Goal: Navigation & Orientation: Find specific page/section

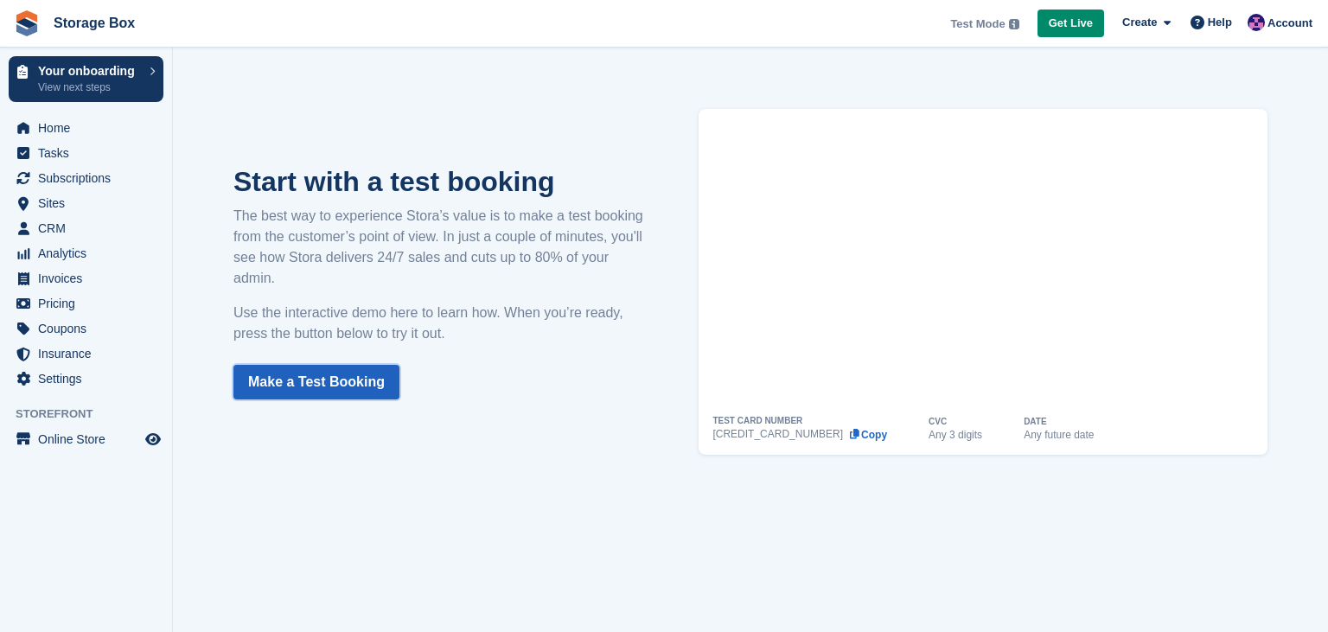
click at [301, 389] on link "Make a Test Booking" at bounding box center [316, 382] width 166 height 35
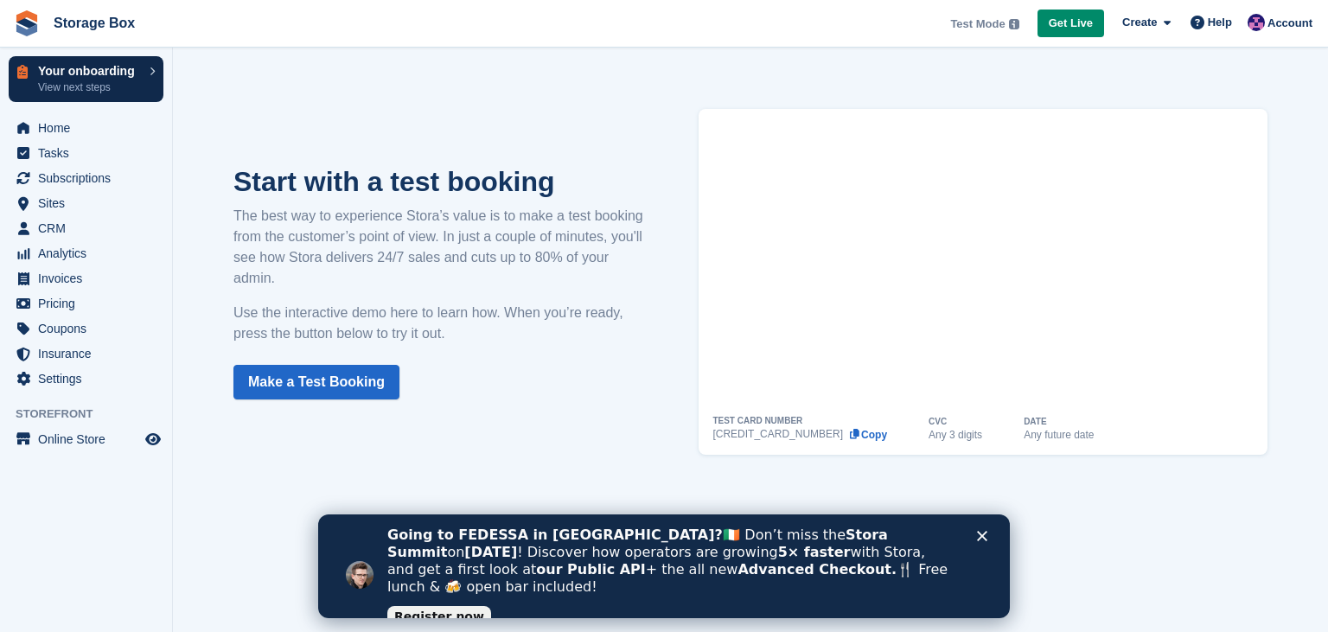
click at [84, 62] on link "Your onboarding View next steps" at bounding box center [86, 79] width 155 height 46
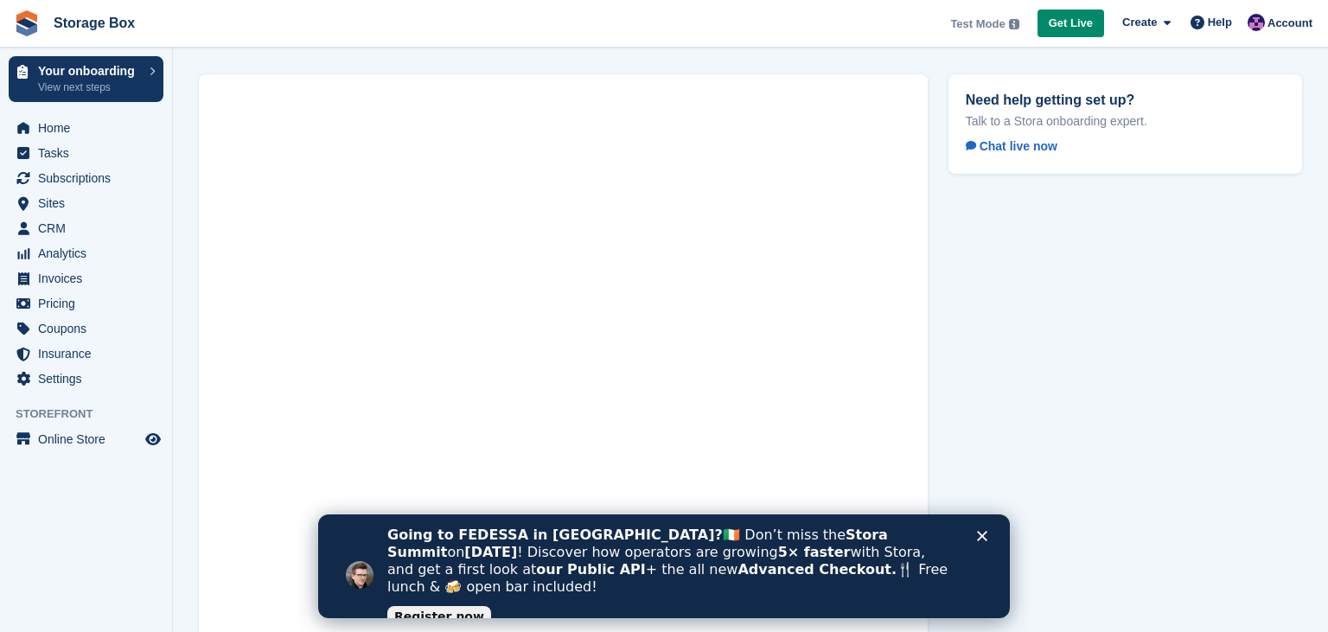
click at [979, 538] on icon "Close" at bounding box center [982, 536] width 10 height 10
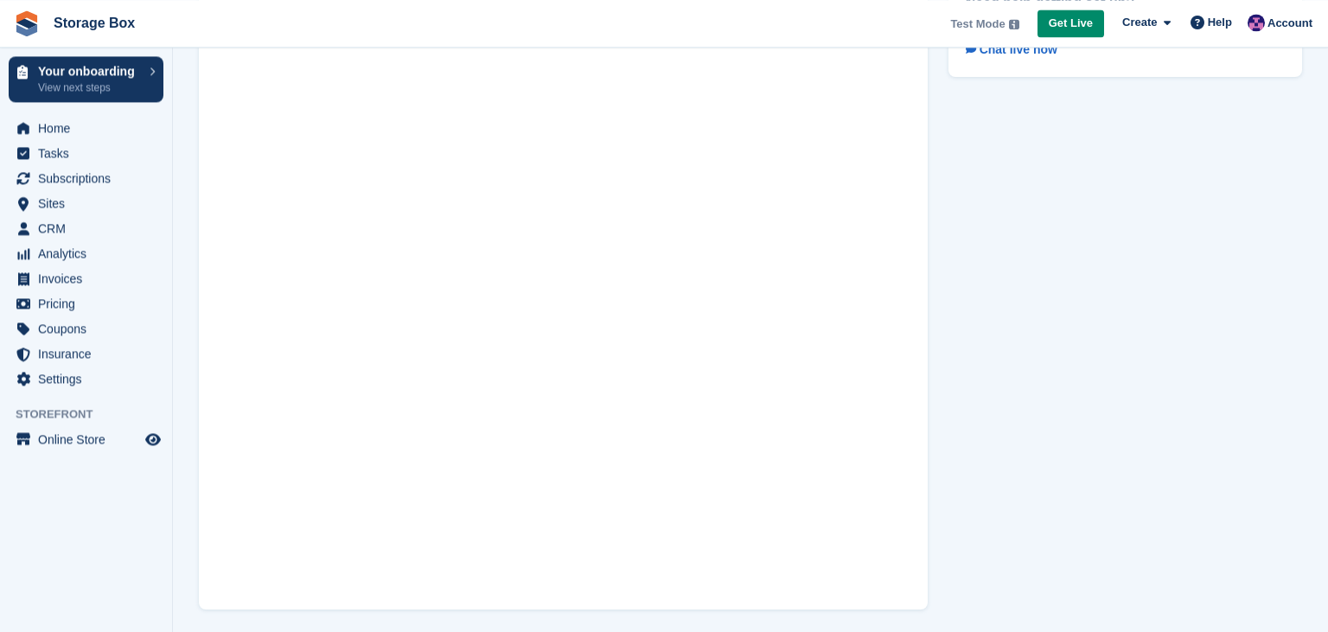
scroll to position [100, 0]
click at [67, 351] on span "Insurance" at bounding box center [90, 353] width 104 height 24
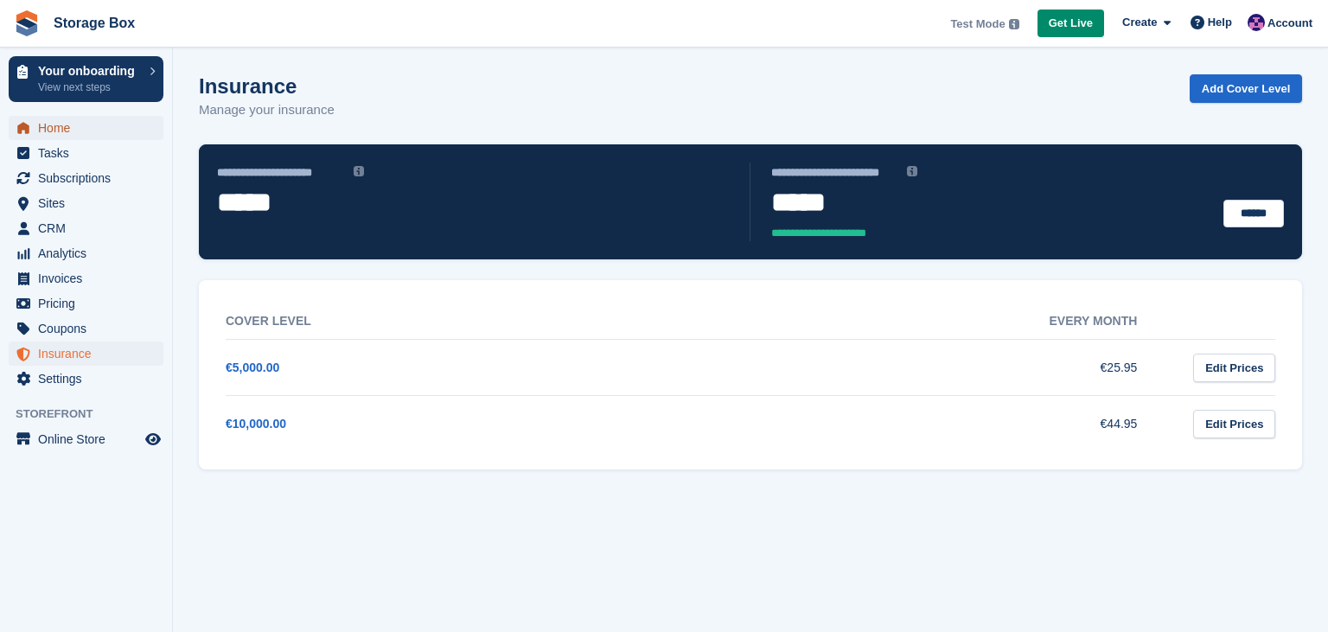
click at [64, 124] on span "Home" at bounding box center [90, 128] width 104 height 24
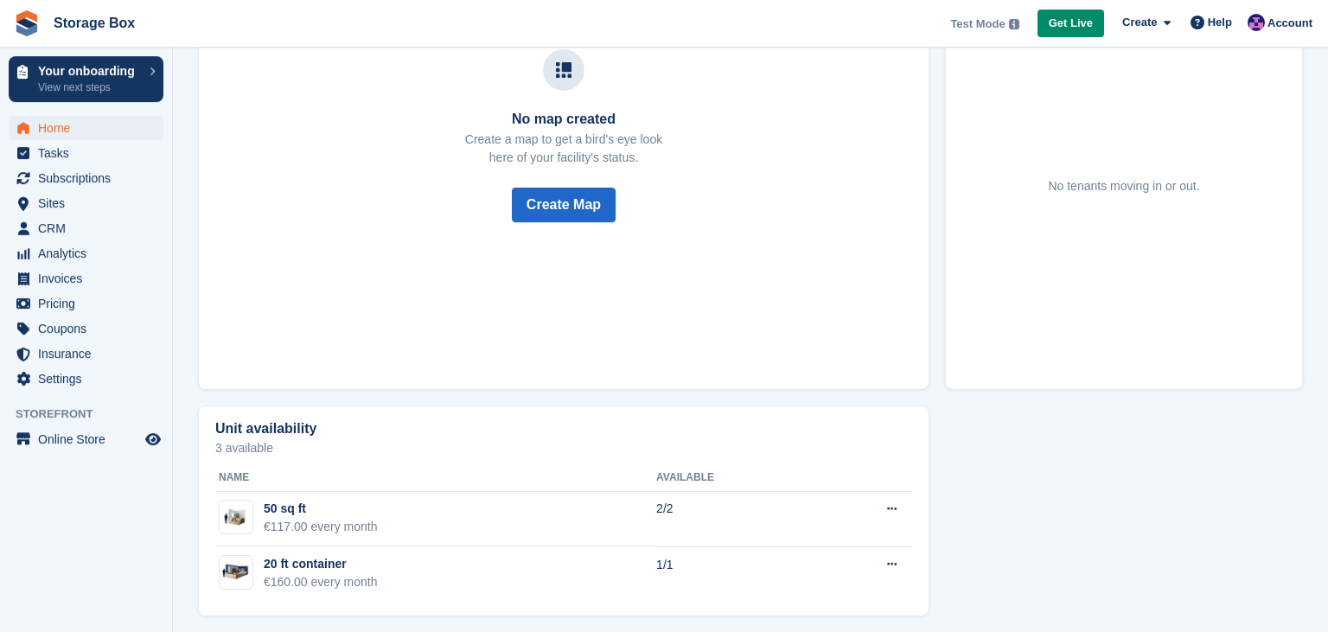
scroll to position [646, 0]
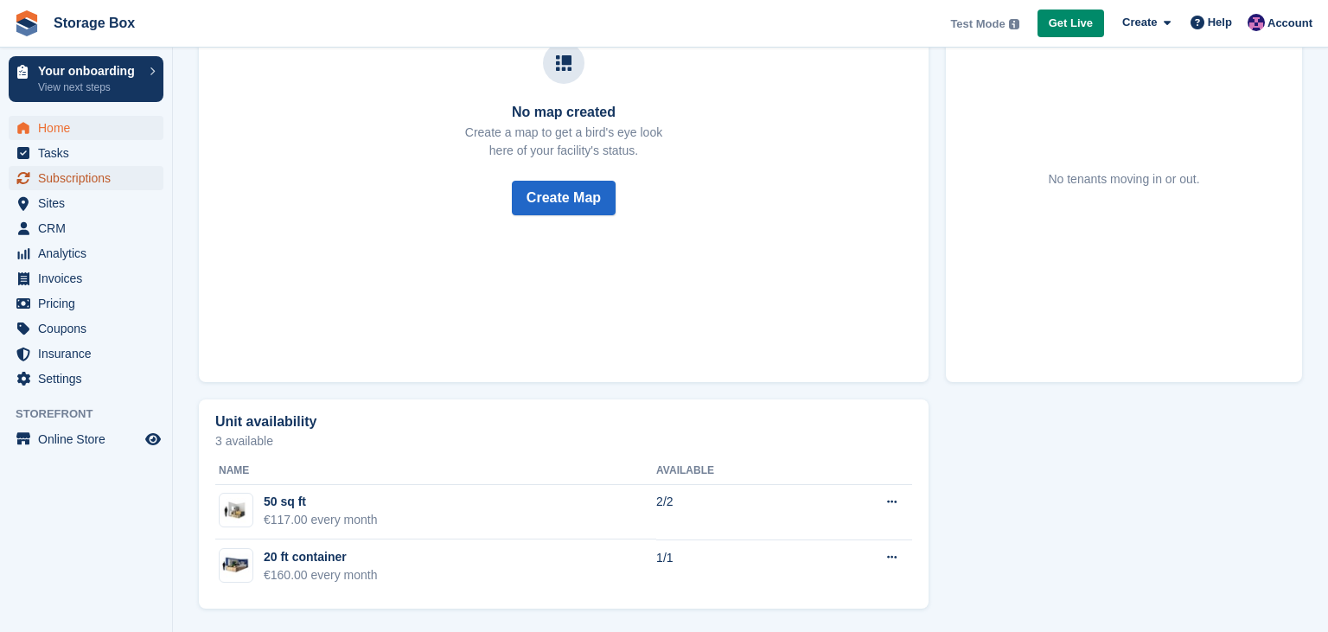
click at [73, 178] on span "Subscriptions" at bounding box center [90, 178] width 104 height 24
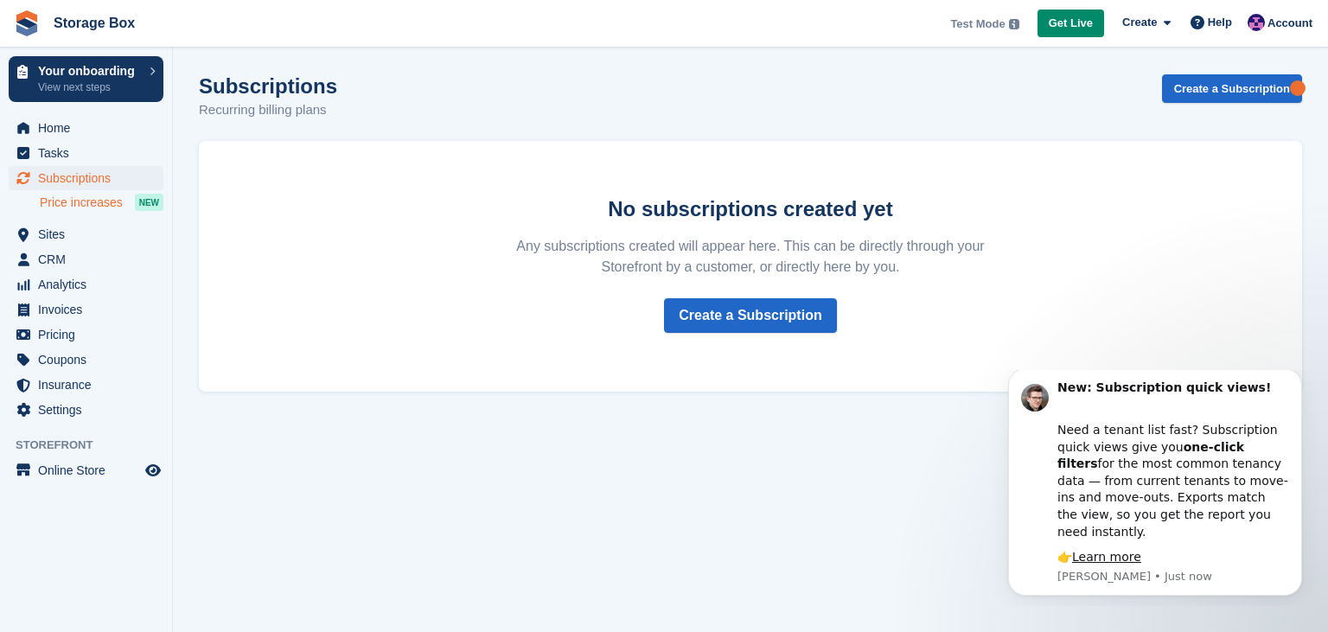
click at [91, 200] on span "Price increases" at bounding box center [81, 202] width 83 height 16
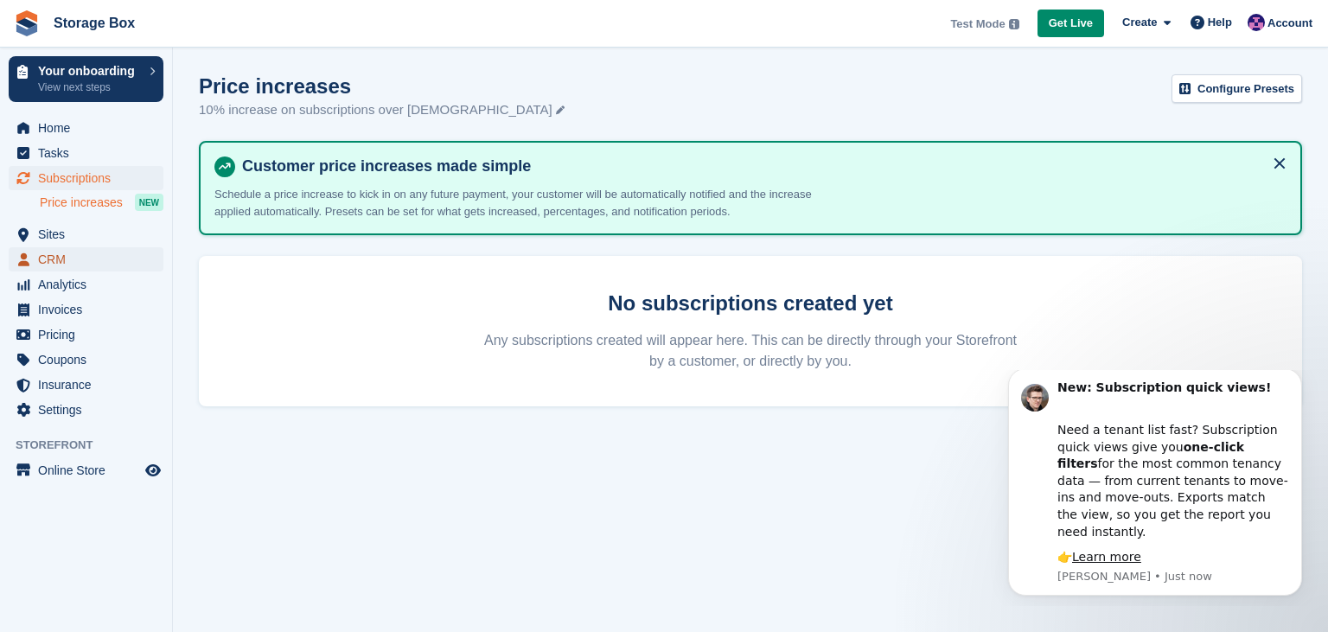
click at [62, 256] on span "CRM" at bounding box center [90, 259] width 104 height 24
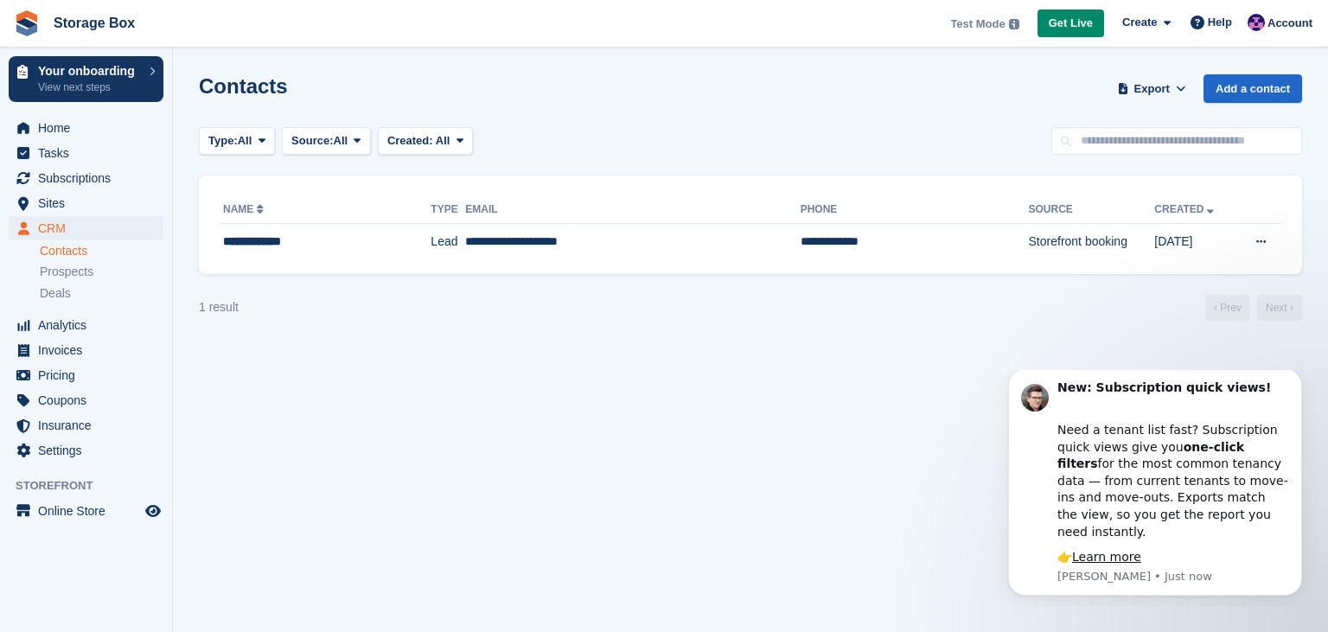
click at [57, 251] on link "Contacts" at bounding box center [102, 251] width 124 height 16
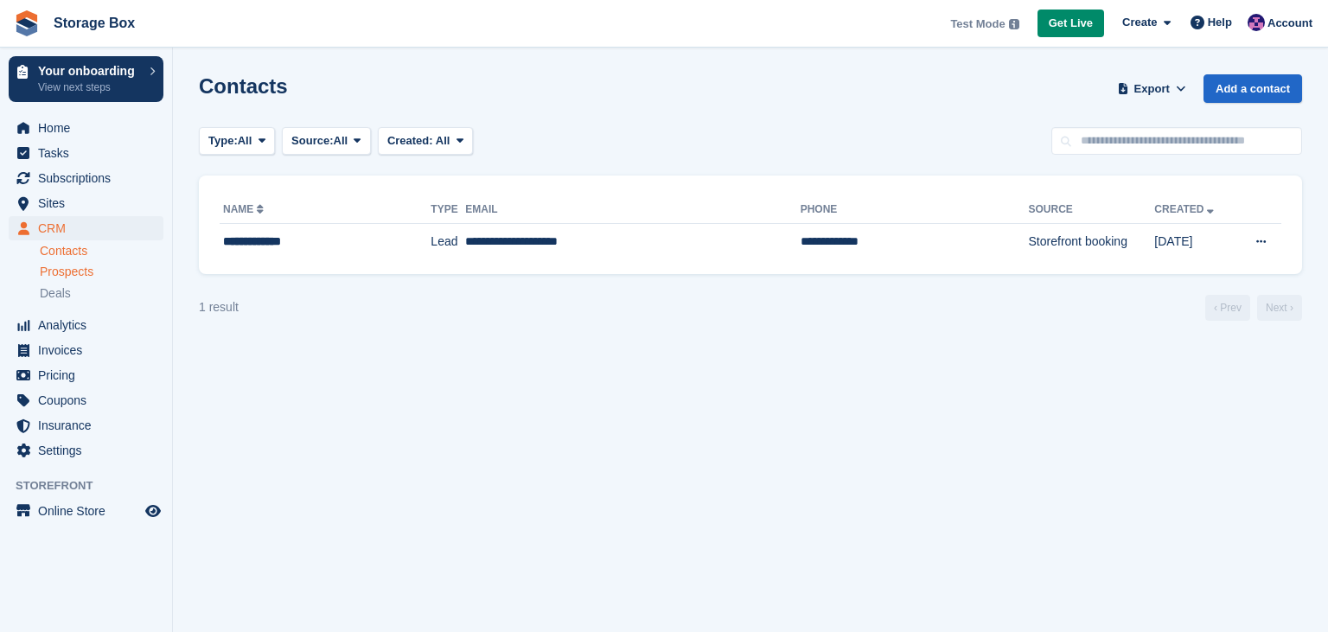
click at [59, 279] on span "Prospects" at bounding box center [67, 272] width 54 height 16
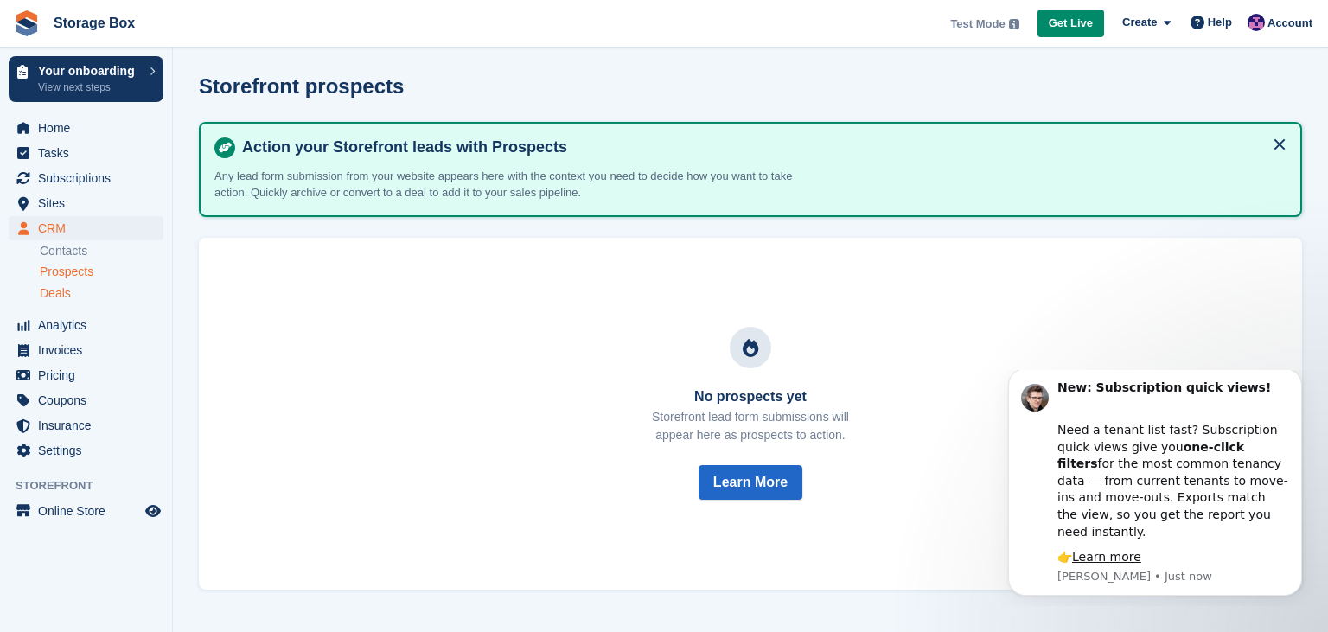
click at [59, 296] on span "Deals" at bounding box center [55, 293] width 31 height 16
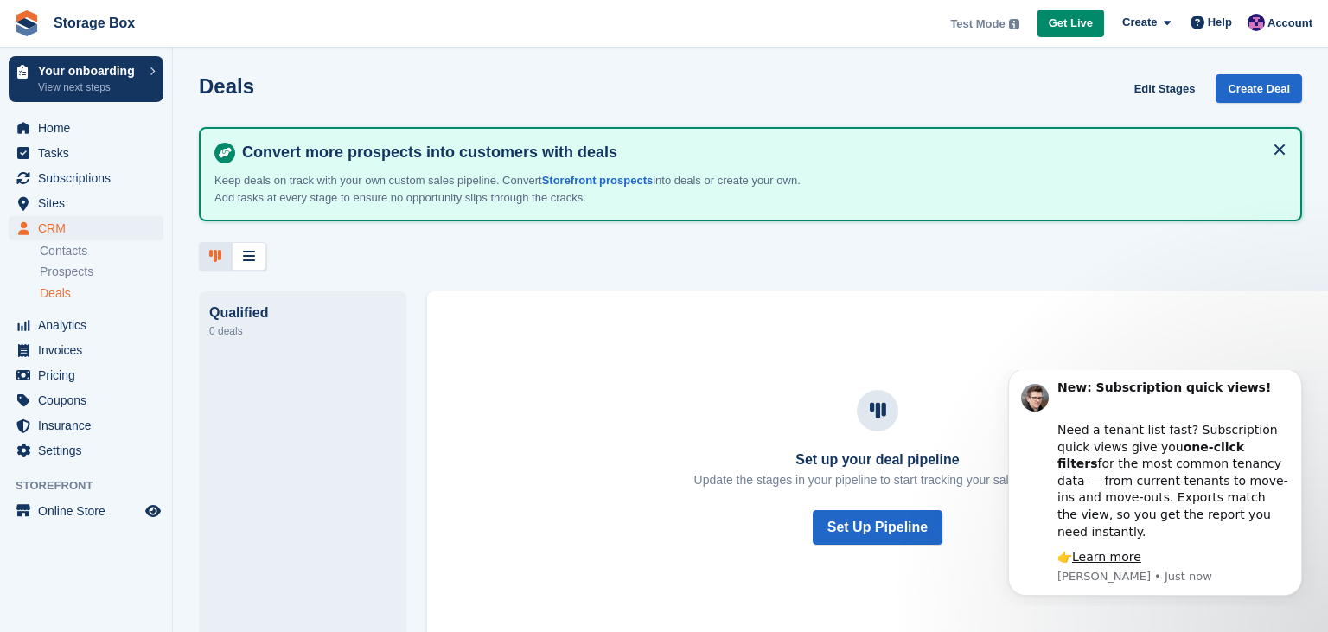
scroll to position [10, 0]
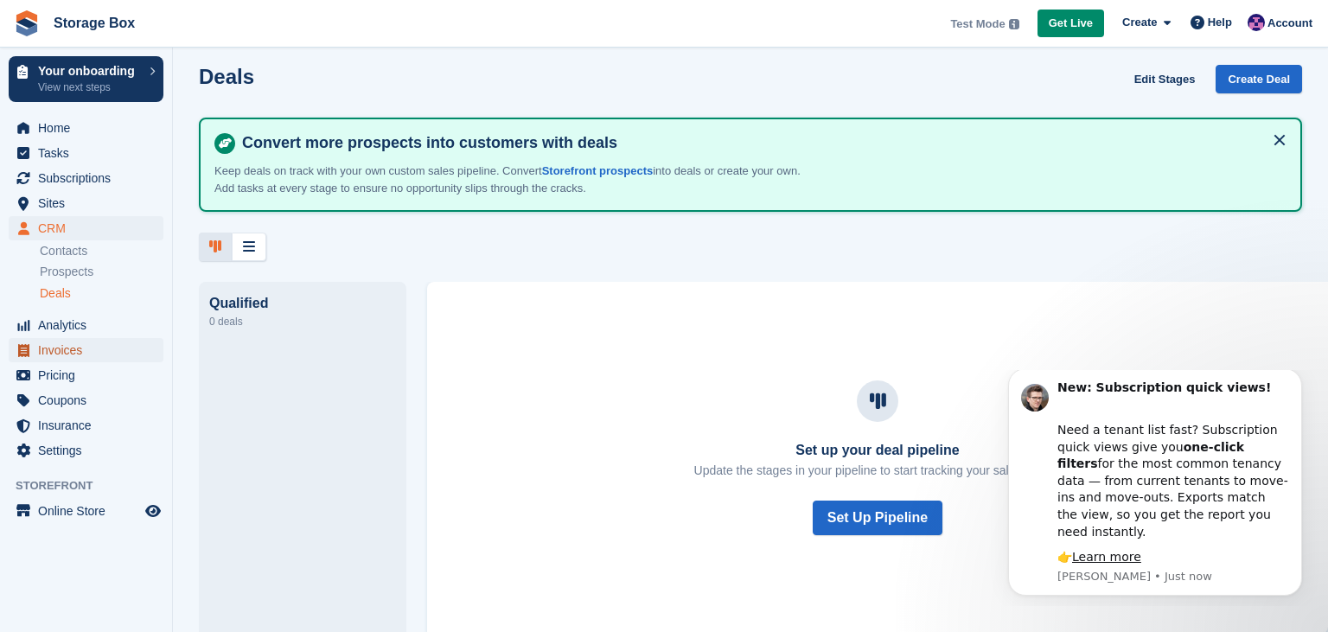
click at [68, 352] on span "Invoices" at bounding box center [90, 350] width 104 height 24
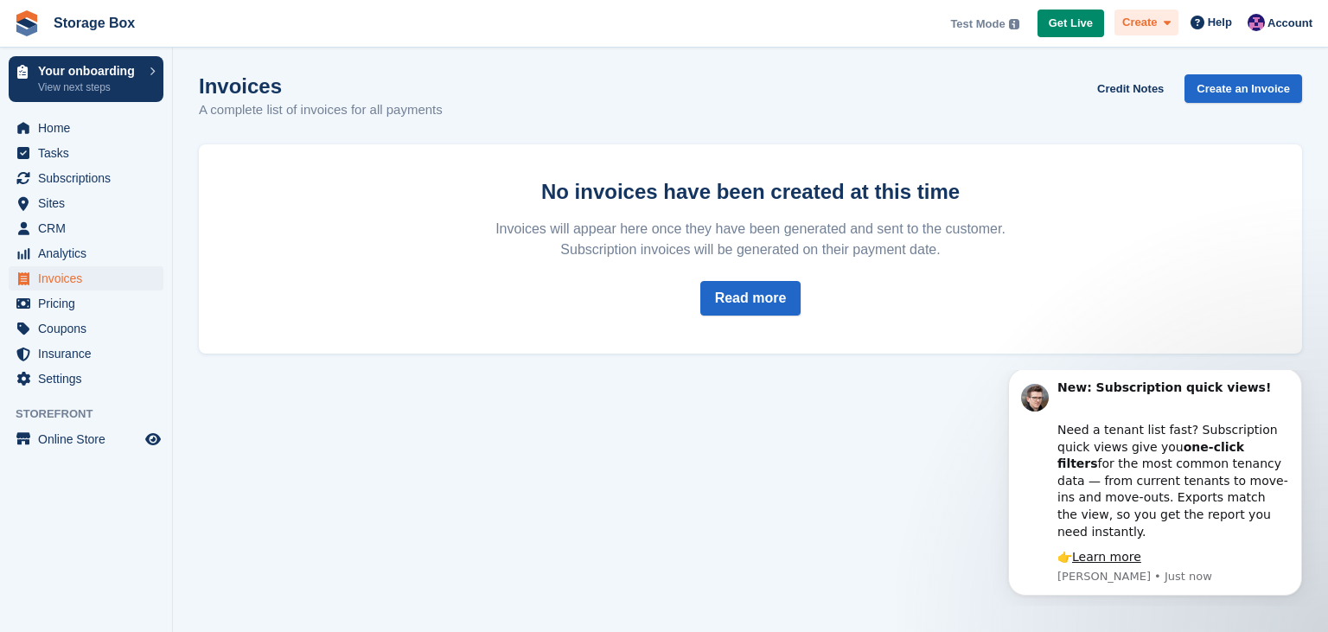
click at [1176, 23] on div "Create" at bounding box center [1146, 23] width 64 height 27
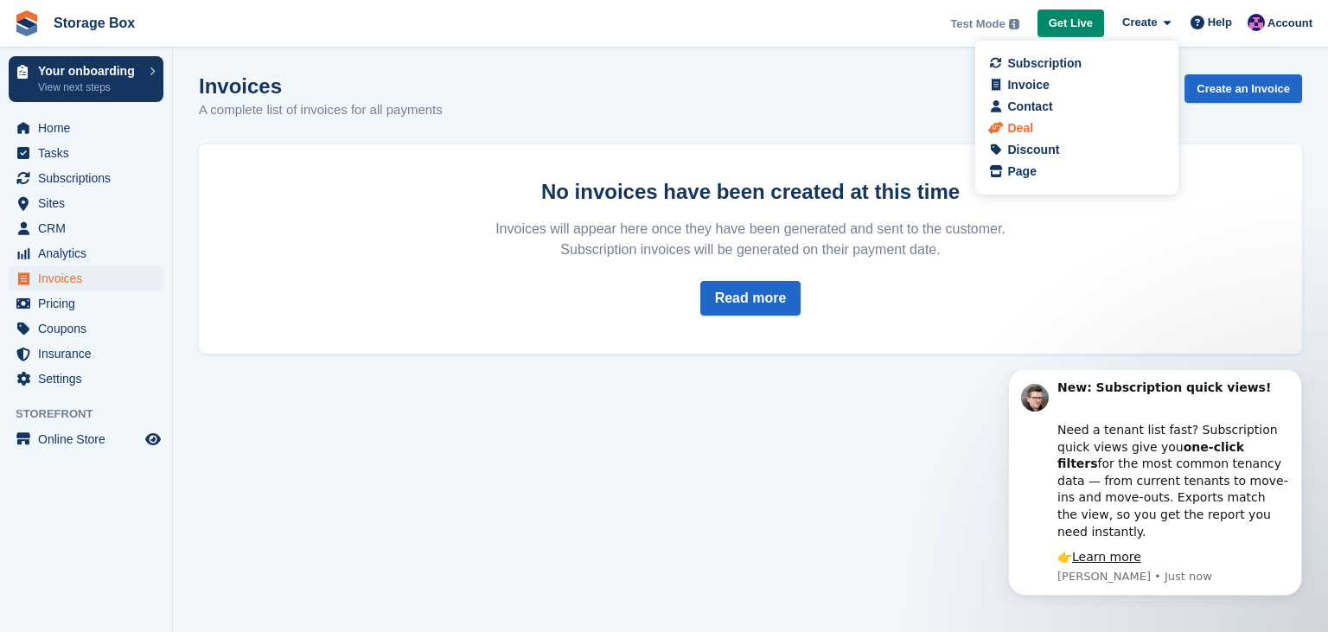
click at [1024, 127] on div "Deal" at bounding box center [1020, 128] width 26 height 18
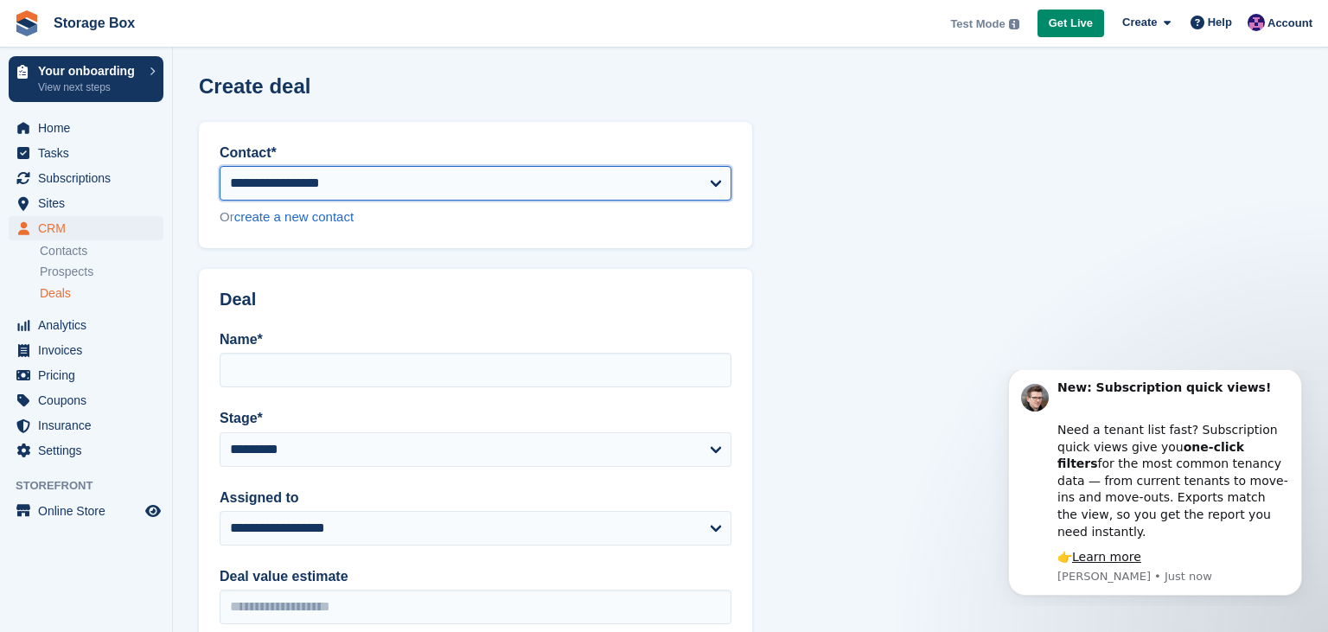
click at [220, 166] on select "**********" at bounding box center [476, 183] width 512 height 35
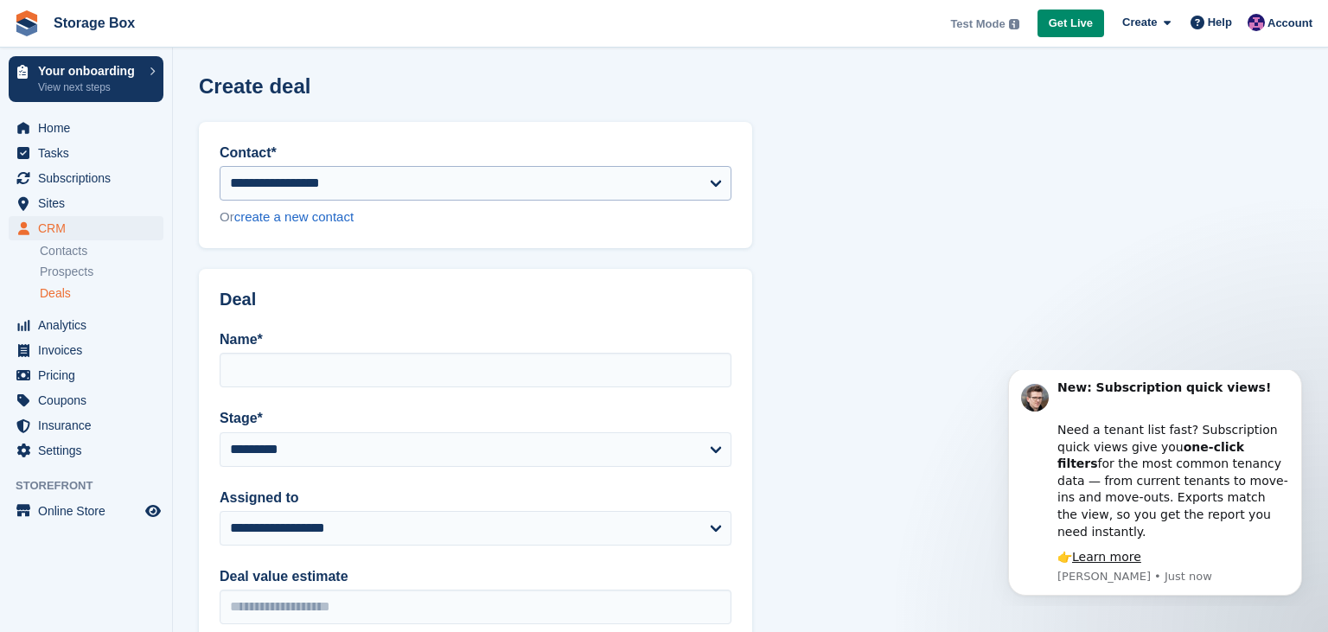
click at [828, 200] on section "**********" at bounding box center [750, 571] width 1155 height 1143
drag, startPoint x: 1315, startPoint y: 224, endPoint x: 1326, endPoint y: 305, distance: 81.9
click at [1326, 305] on html "Storage Box Test Mode Your account is currently in Test Mode. This allows you t…" at bounding box center [664, 316] width 1328 height 632
click at [1293, 485] on div "New: Subscription quick views! Need a tenant list fast? Subscription quick view…" at bounding box center [1155, 481] width 294 height 227
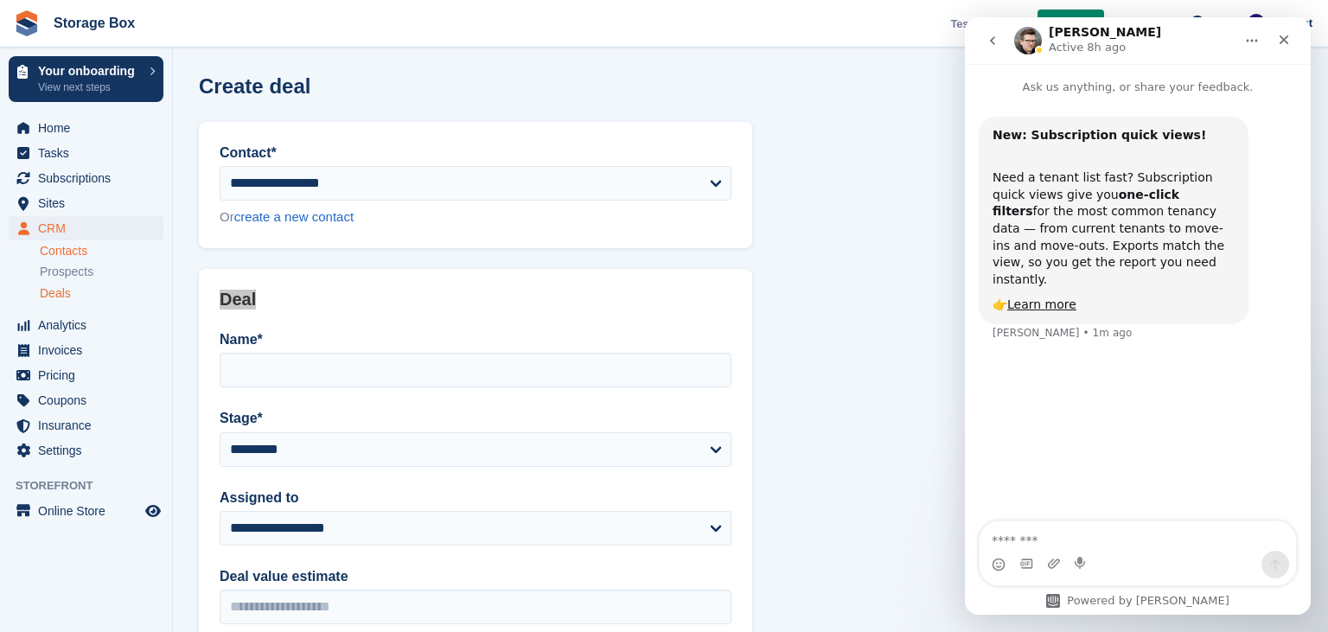
click at [67, 247] on link "Contacts" at bounding box center [102, 251] width 124 height 16
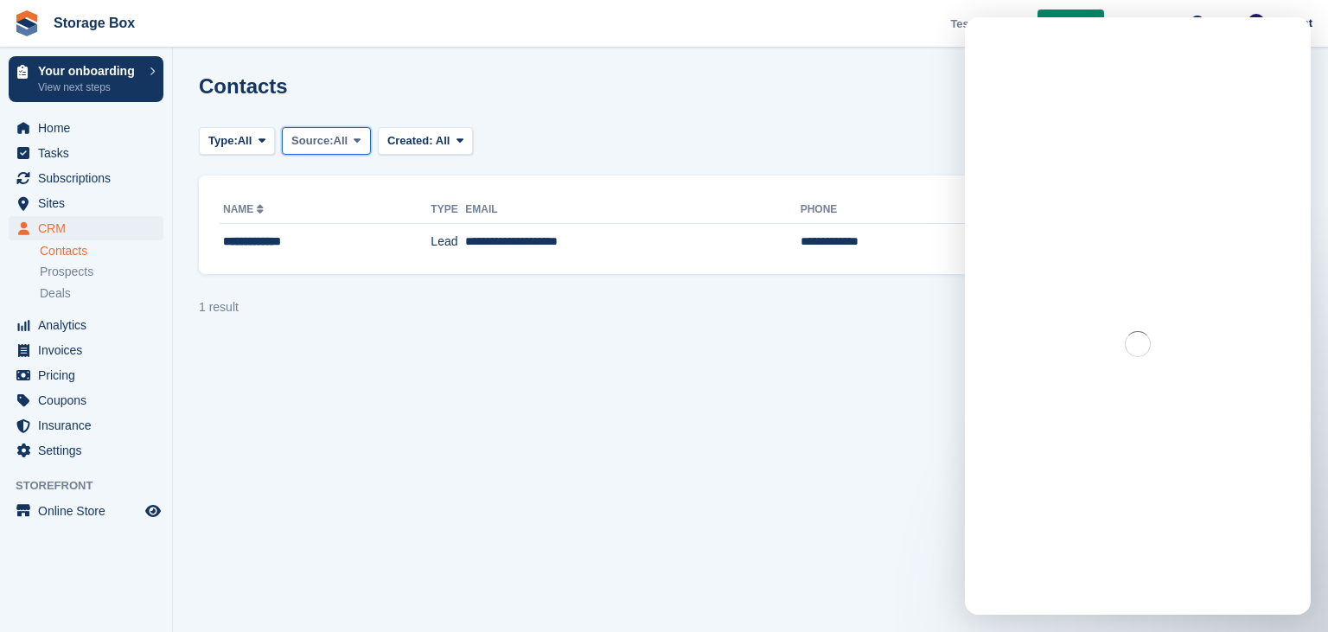
click at [353, 143] on button "Source: All" at bounding box center [326, 141] width 89 height 29
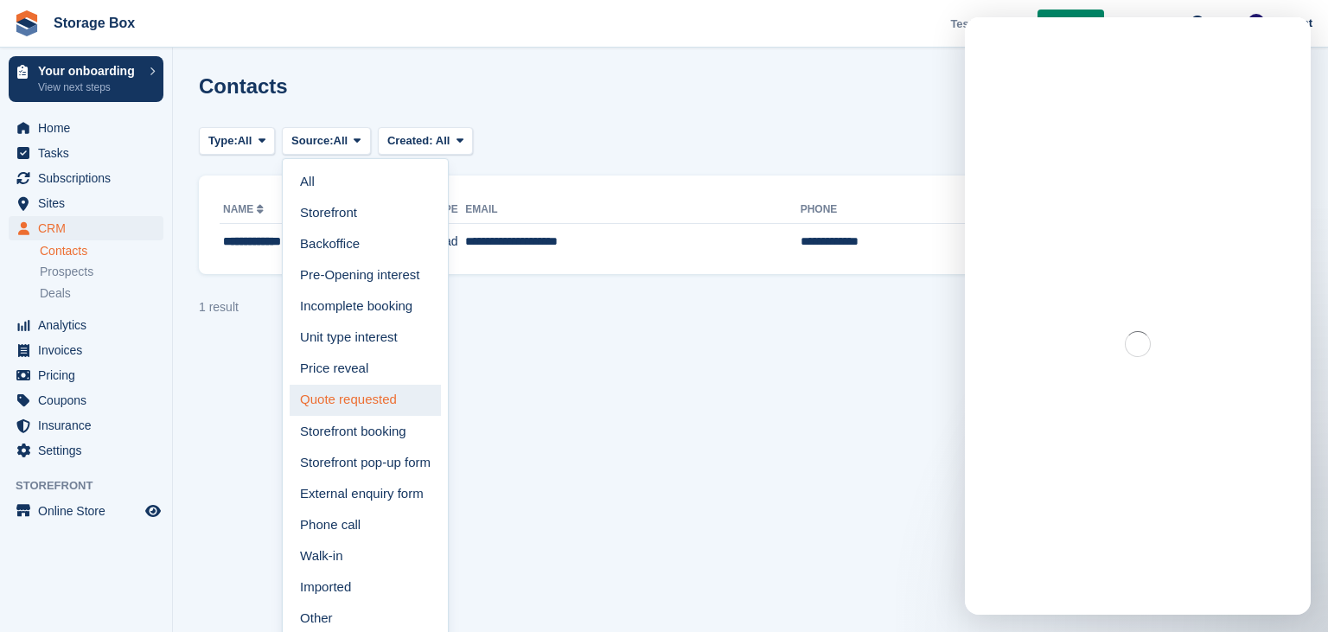
click at [370, 396] on link "Quote requested" at bounding box center [365, 400] width 151 height 31
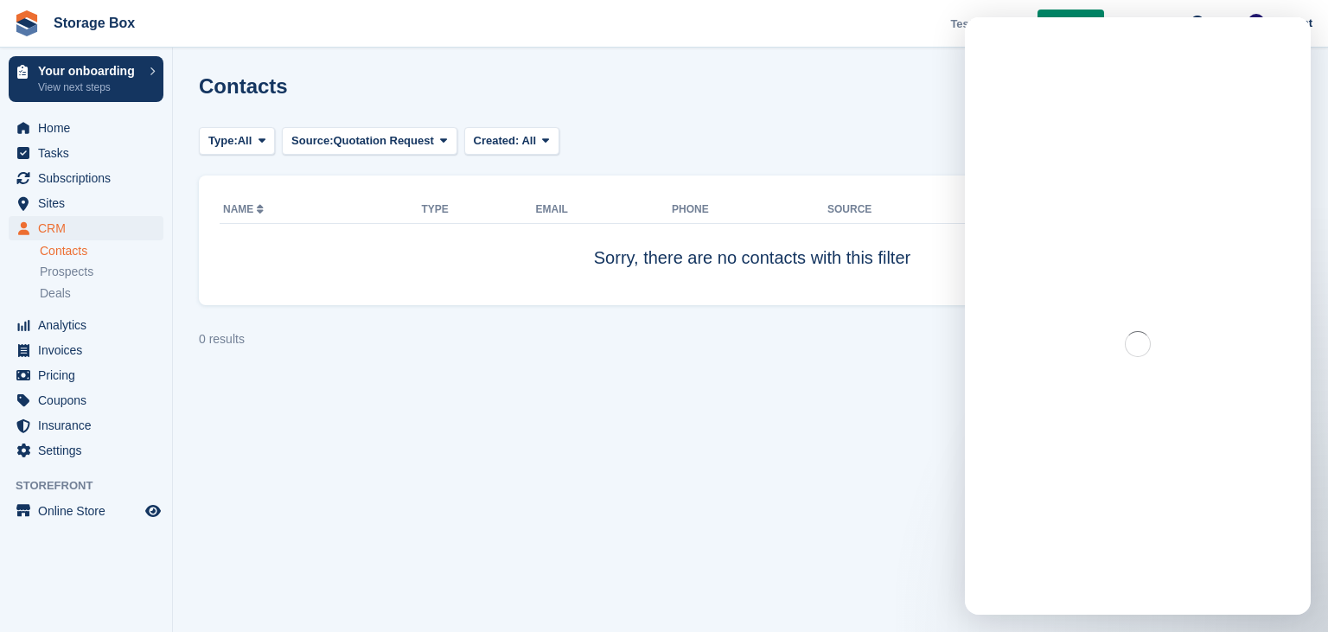
click at [65, 252] on link "Contacts" at bounding box center [102, 251] width 124 height 16
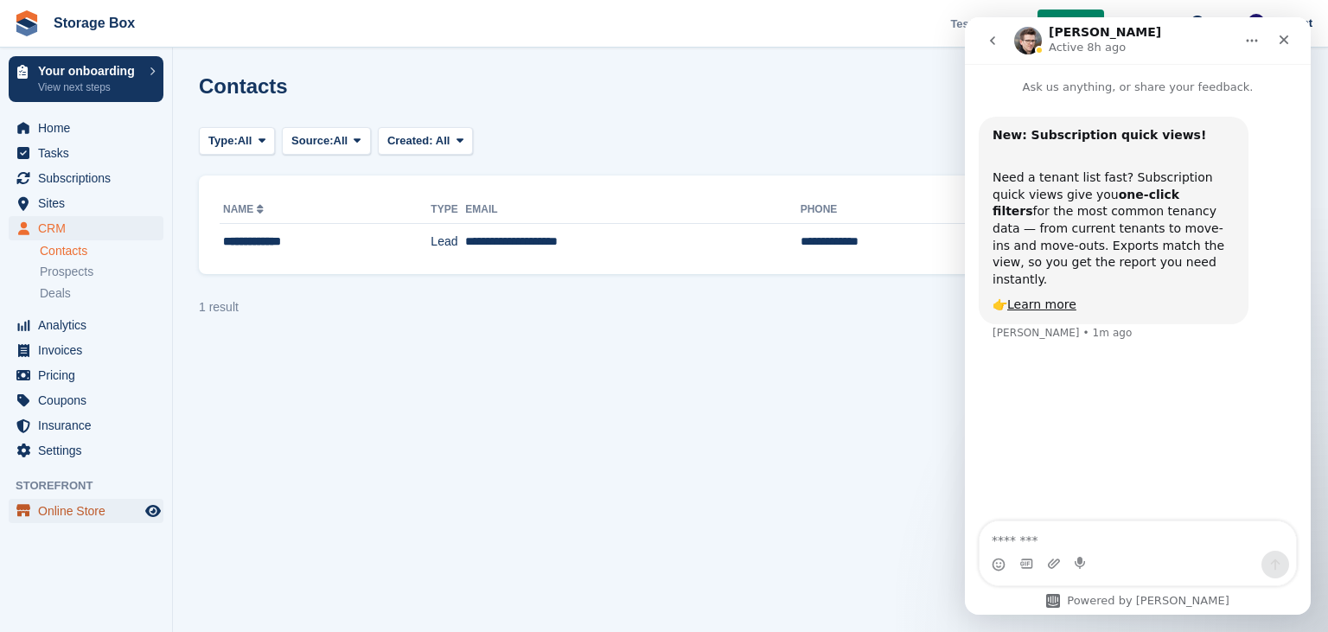
click at [70, 503] on span "Online Store" at bounding box center [90, 511] width 104 height 24
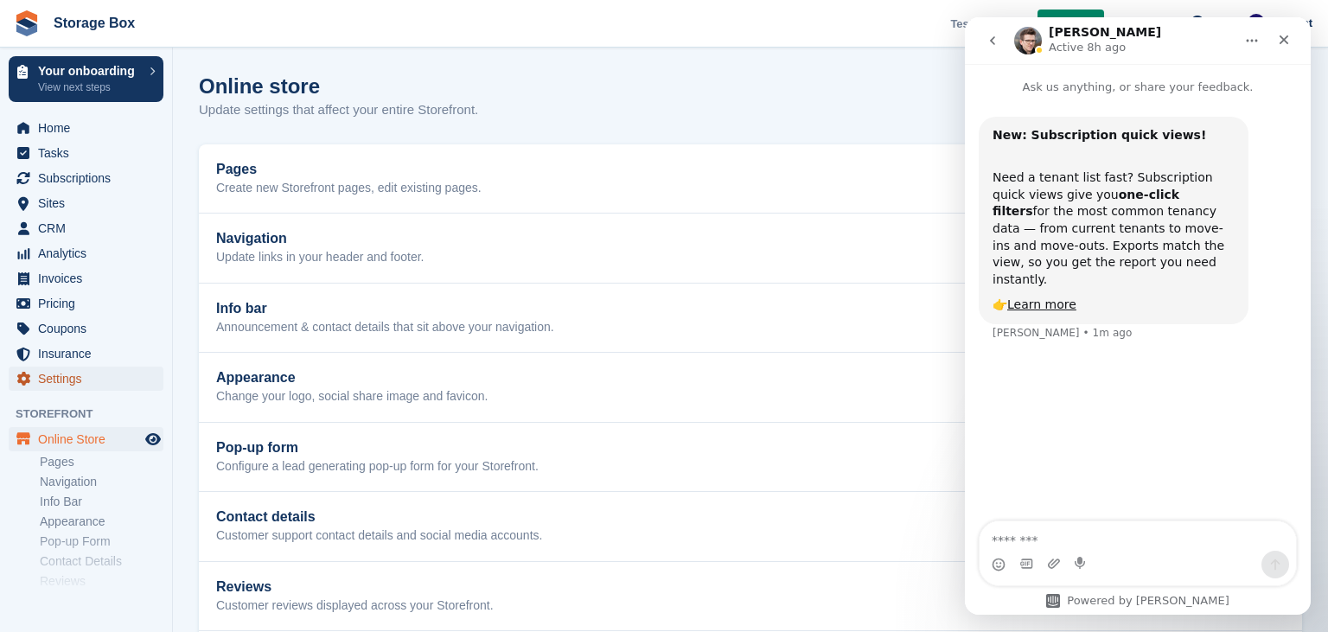
click at [57, 372] on span "Settings" at bounding box center [90, 378] width 104 height 24
